Goal: Navigation & Orientation: Find specific page/section

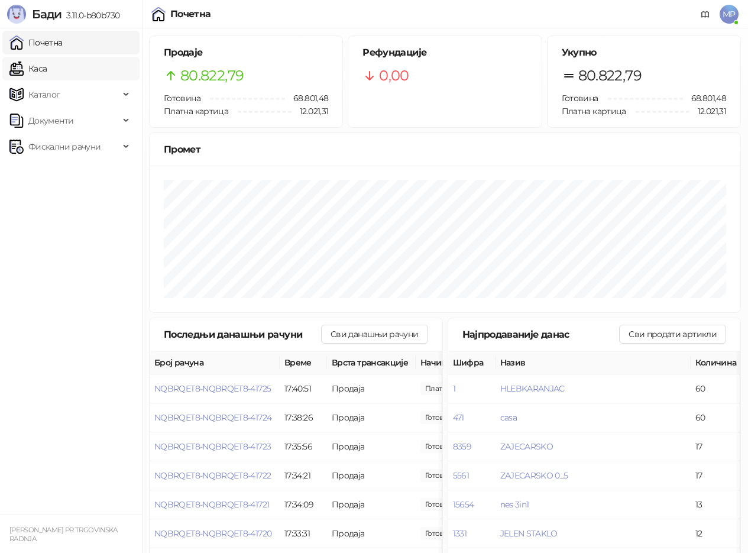
click at [47, 69] on link "Каса" at bounding box center [27, 69] width 37 height 24
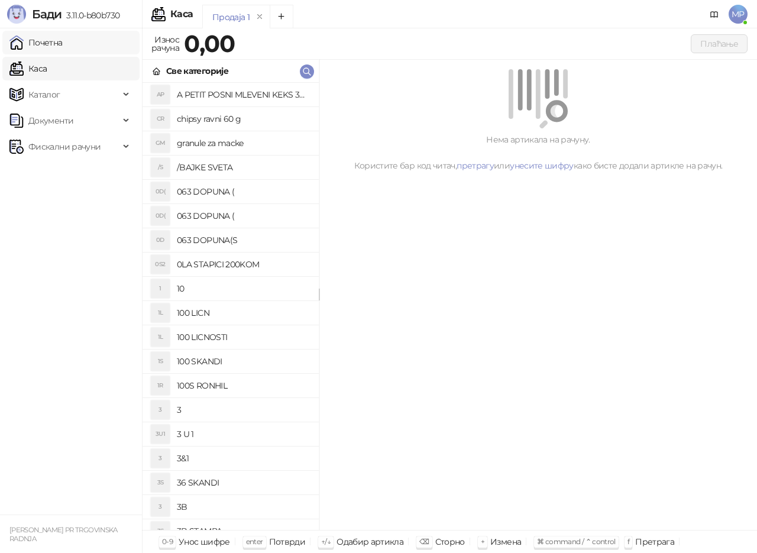
click at [63, 44] on link "Почетна" at bounding box center [35, 43] width 53 height 24
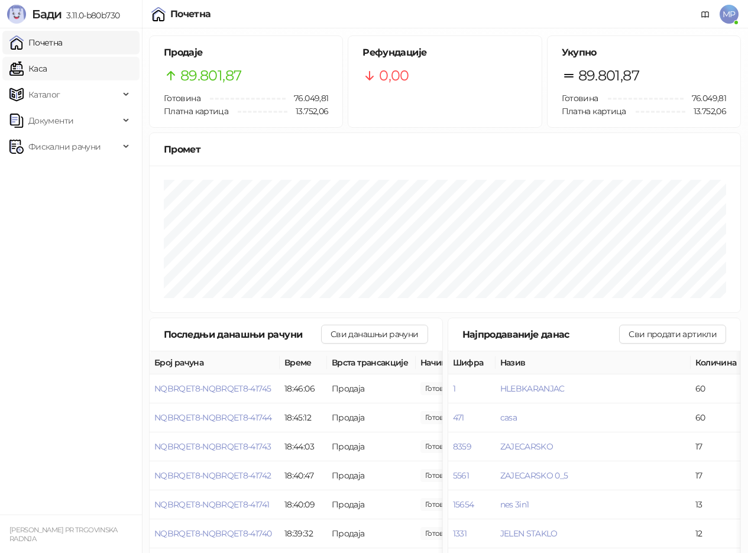
click at [47, 59] on link "Каса" at bounding box center [27, 69] width 37 height 24
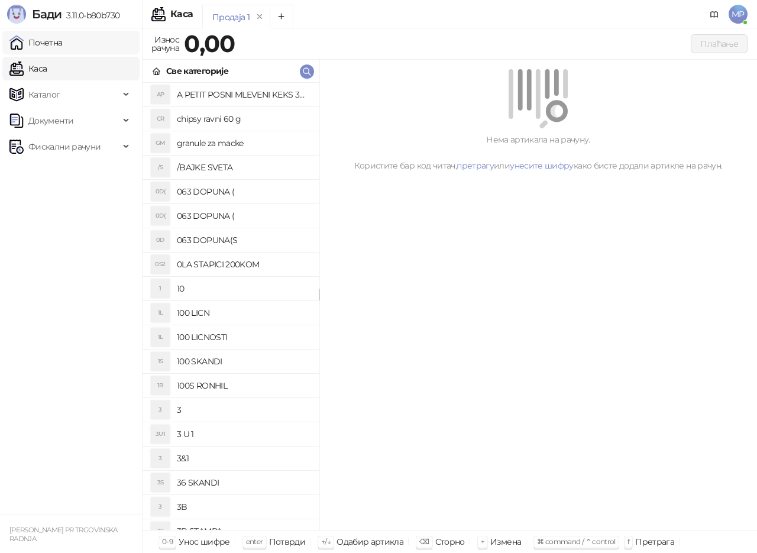
click at [63, 43] on link "Почетна" at bounding box center [35, 43] width 53 height 24
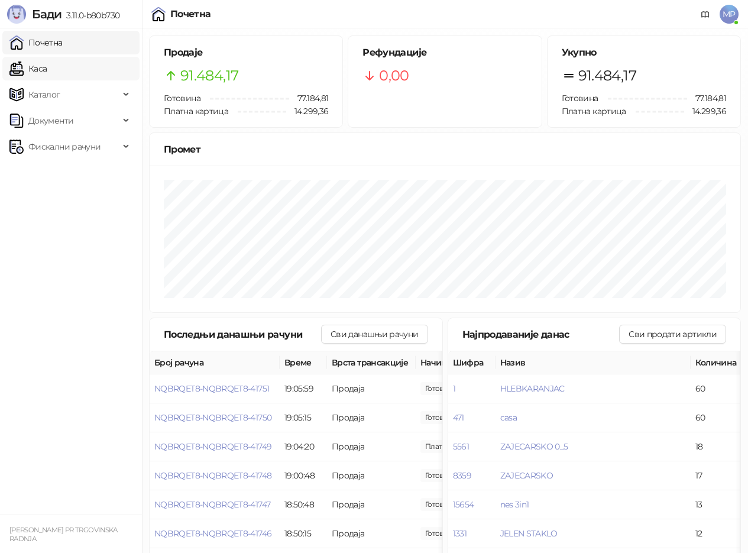
click at [47, 64] on link "Каса" at bounding box center [27, 69] width 37 height 24
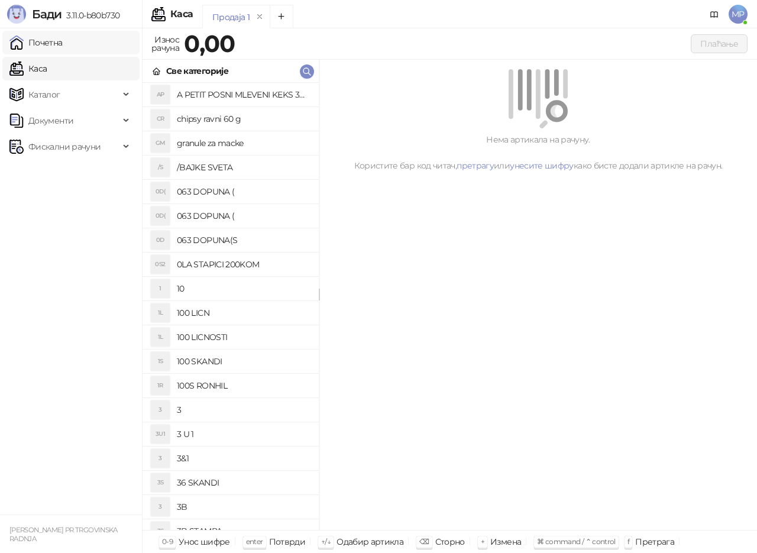
click at [54, 46] on link "Почетна" at bounding box center [35, 43] width 53 height 24
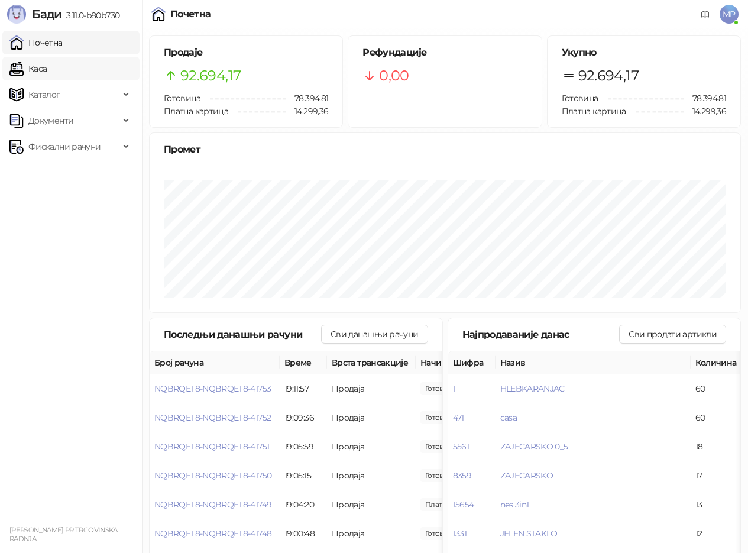
click at [47, 69] on link "Каса" at bounding box center [27, 69] width 37 height 24
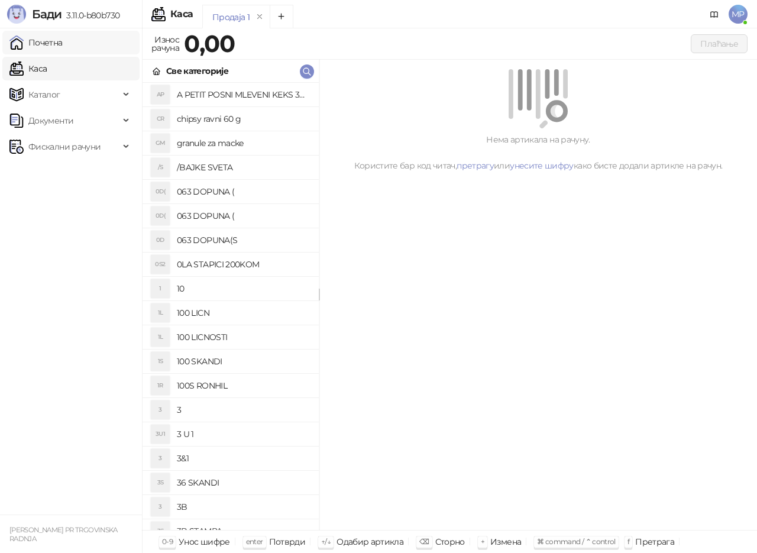
click at [57, 44] on link "Почетна" at bounding box center [35, 43] width 53 height 24
